Goal: Transaction & Acquisition: Purchase product/service

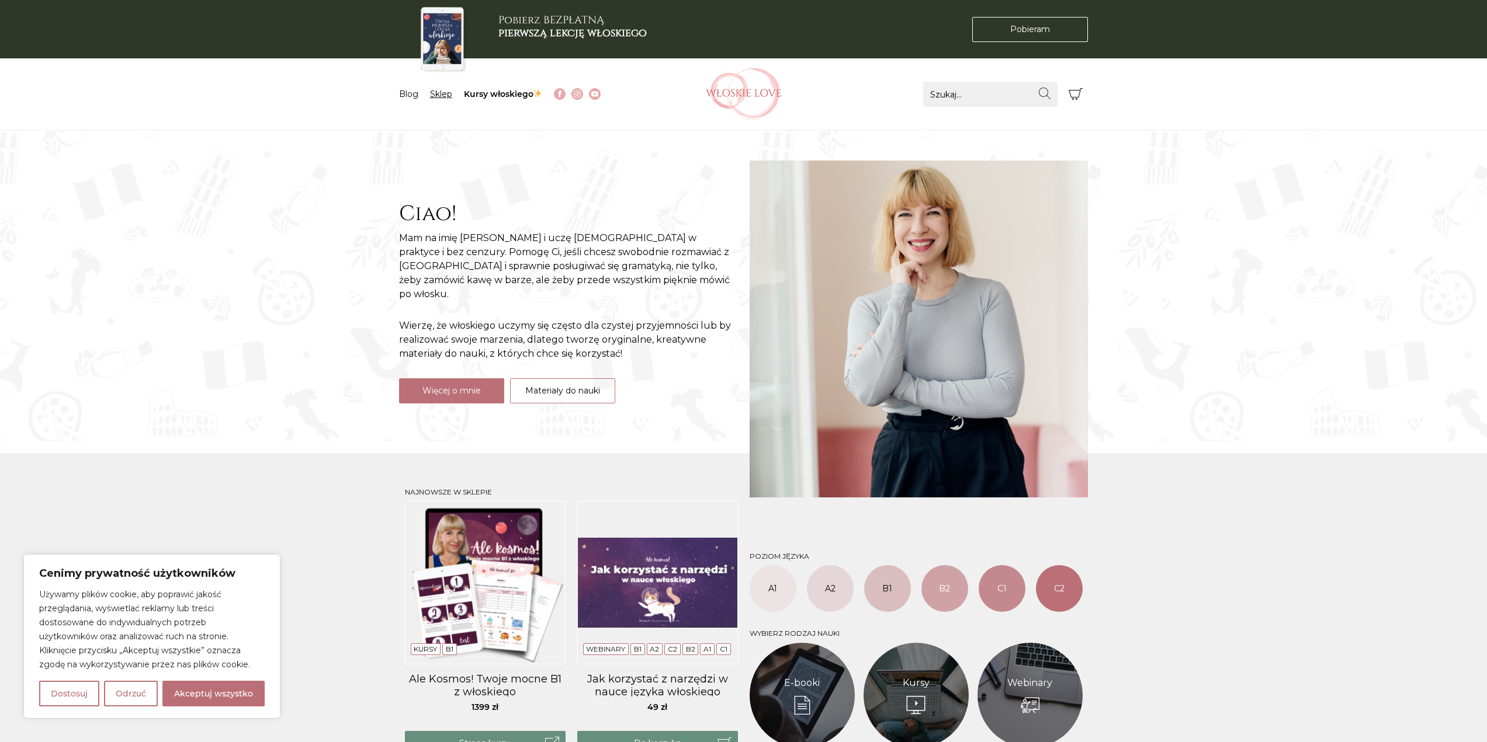
click at [435, 94] on link "Sklep" at bounding box center [441, 94] width 22 height 11
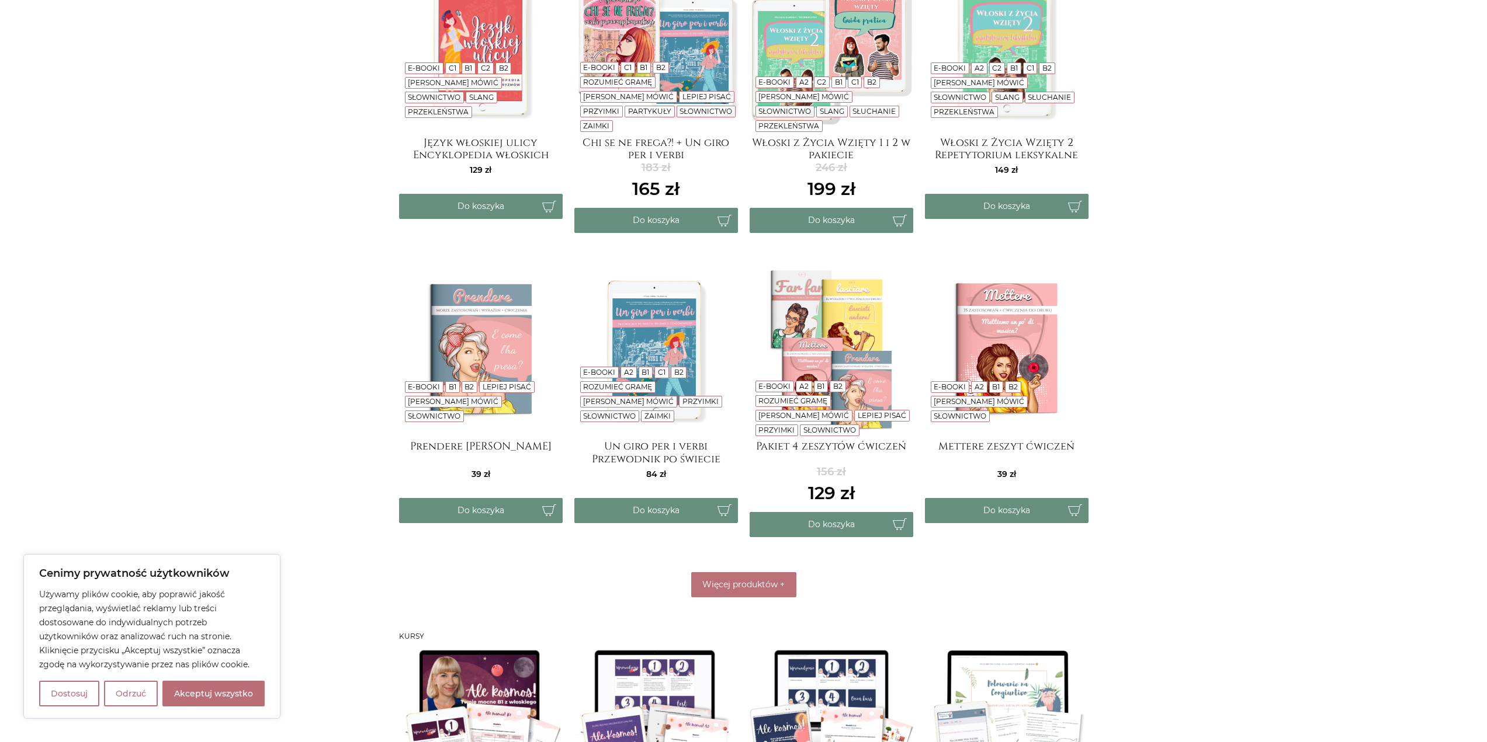
scroll to position [292, 0]
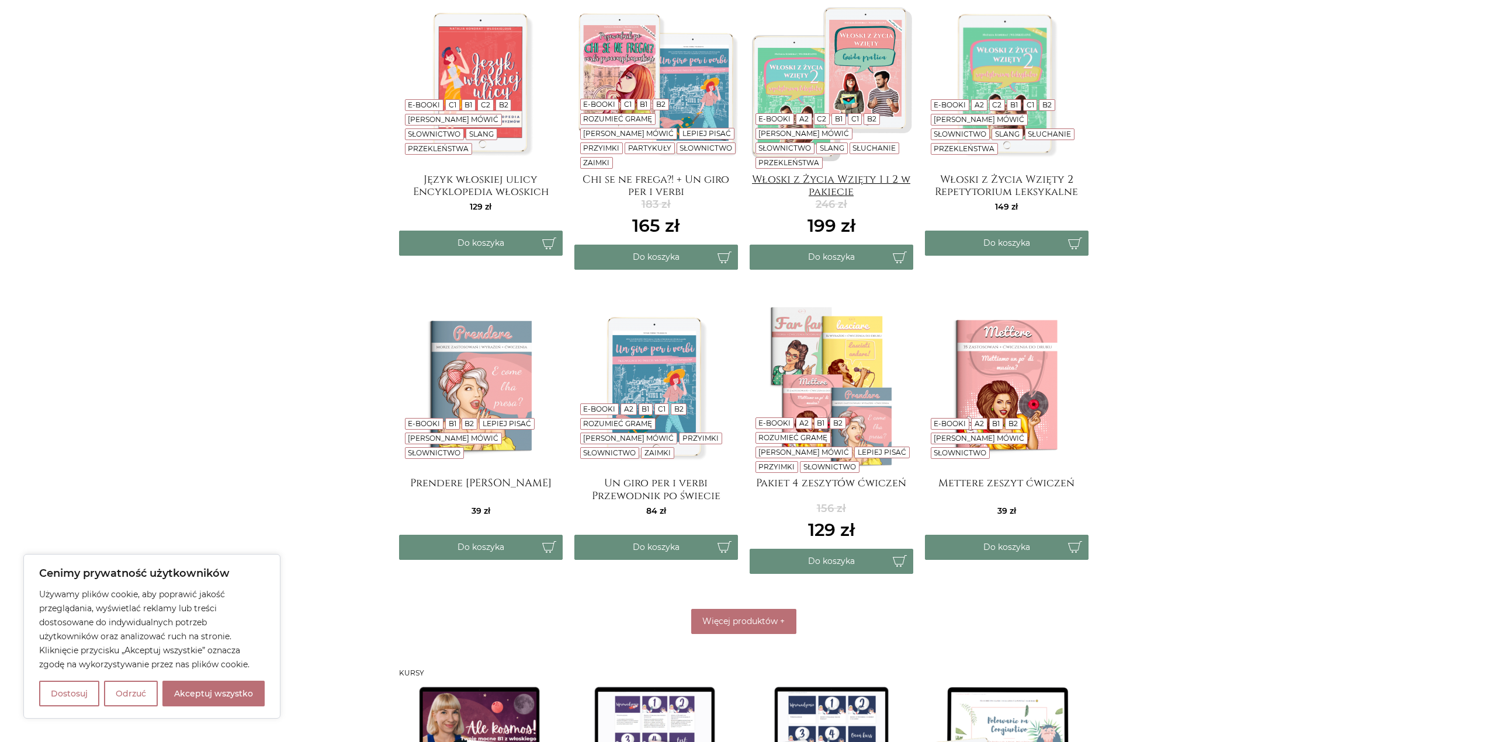
click at [877, 181] on h4 "Włoski z Życia Wzięty 1 i 2 w pakiecie" at bounding box center [831, 184] width 164 height 23
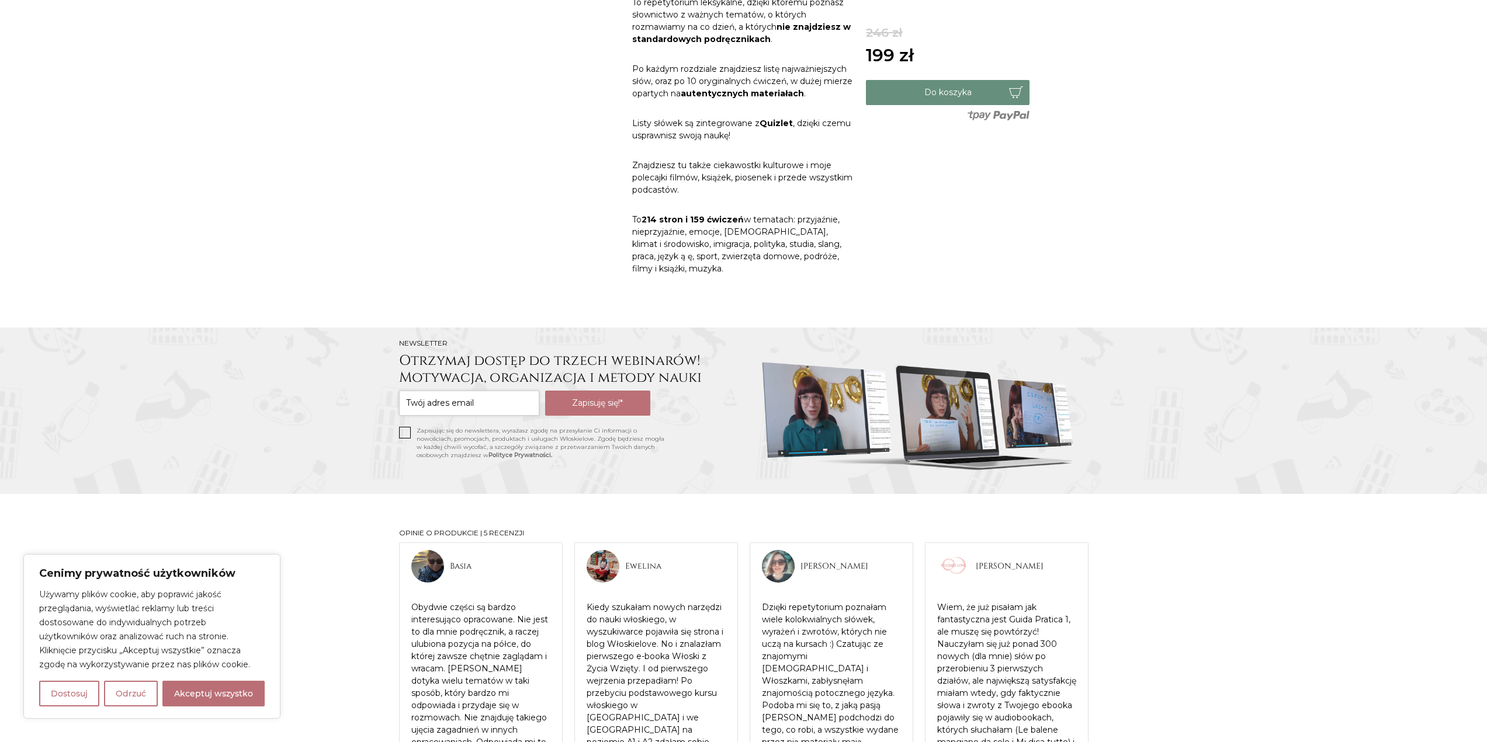
scroll to position [682, 0]
